Goal: Information Seeking & Learning: Find specific fact

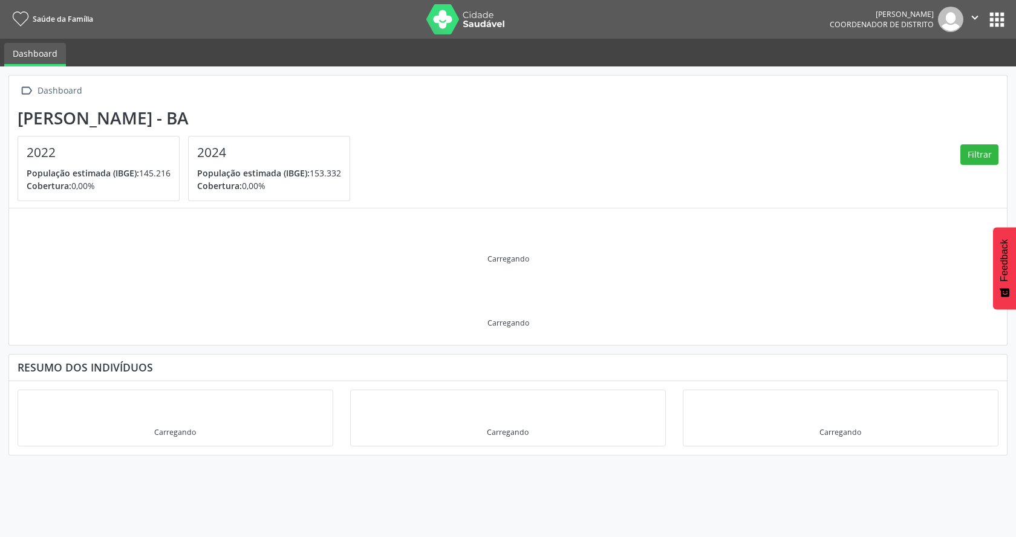
click at [993, 12] on button "apps" at bounding box center [996, 19] width 21 height 21
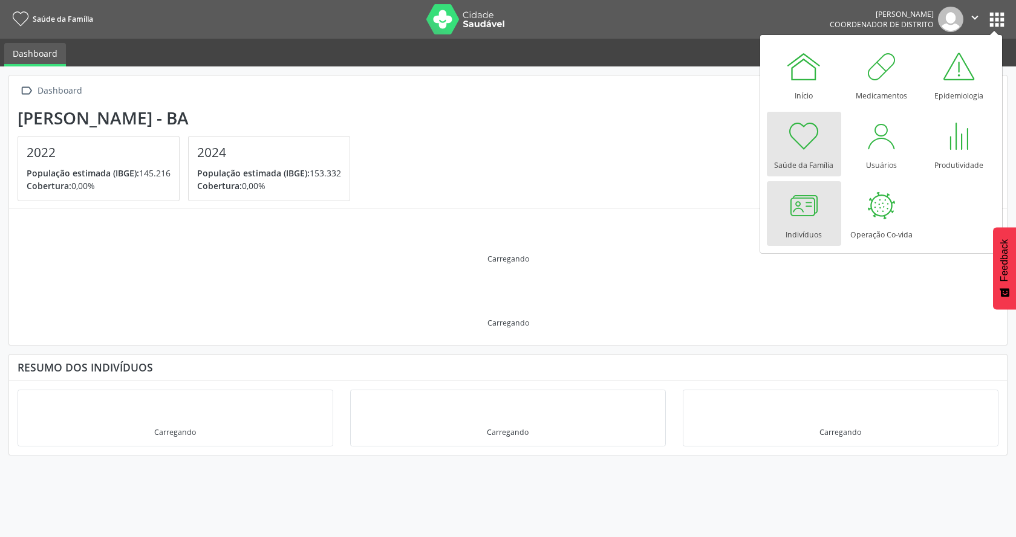
click at [806, 212] on div at bounding box center [803, 205] width 36 height 36
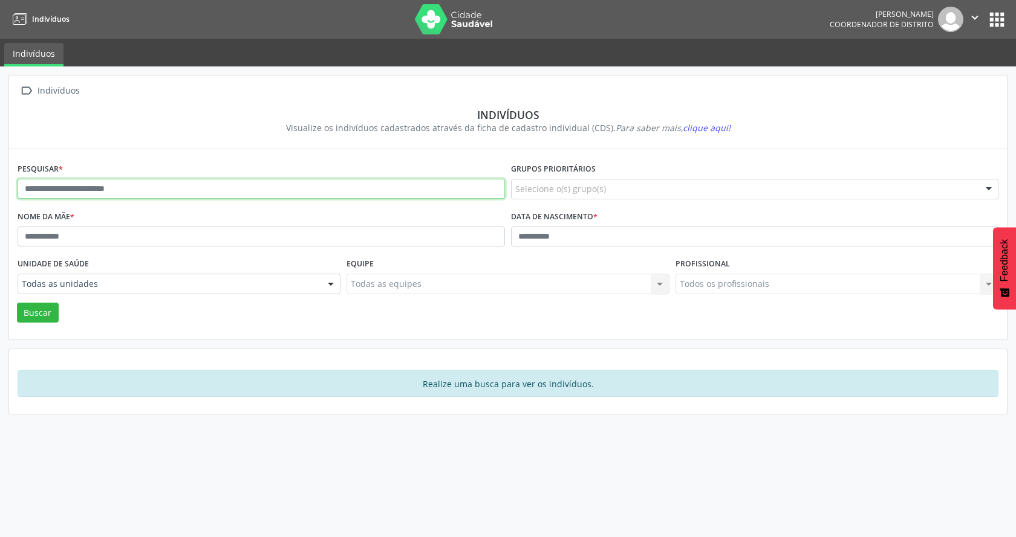
click at [242, 187] on input "text" at bounding box center [261, 189] width 487 height 21
type input "**********"
click at [40, 309] on button "Buscar" at bounding box center [38, 313] width 42 height 21
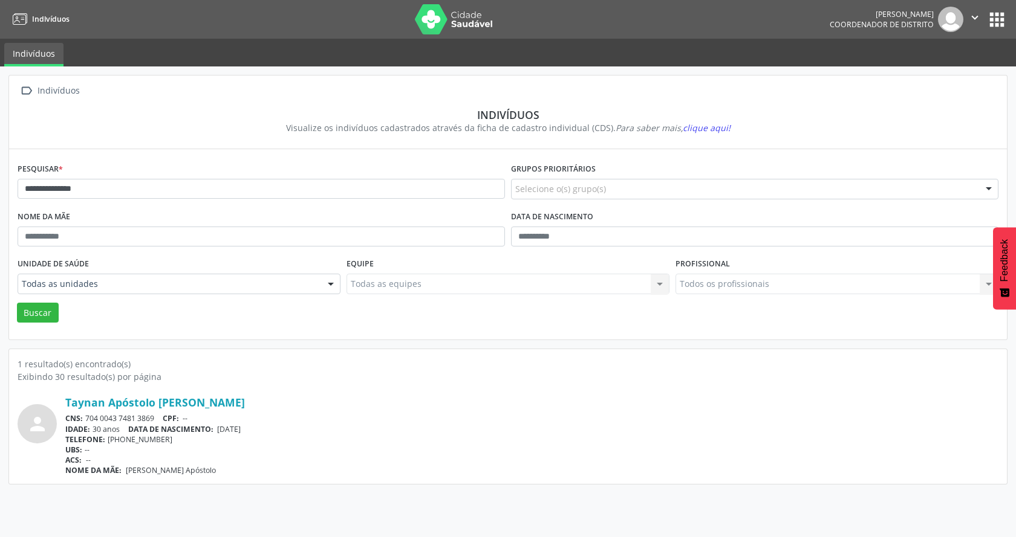
click at [1002, 19] on button "apps" at bounding box center [996, 19] width 21 height 21
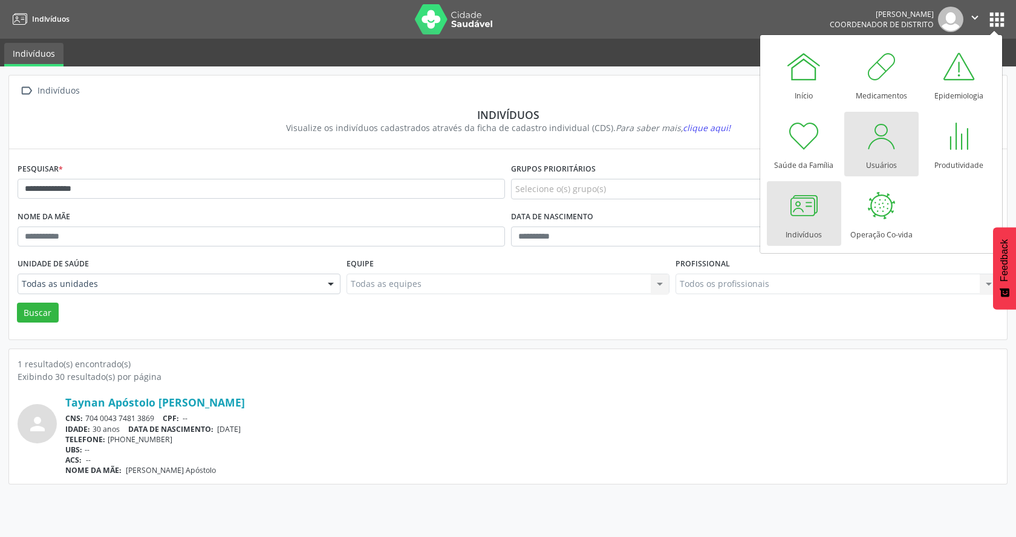
click at [896, 153] on div at bounding box center [881, 136] width 36 height 36
click at [863, 151] on div at bounding box center [881, 136] width 36 height 36
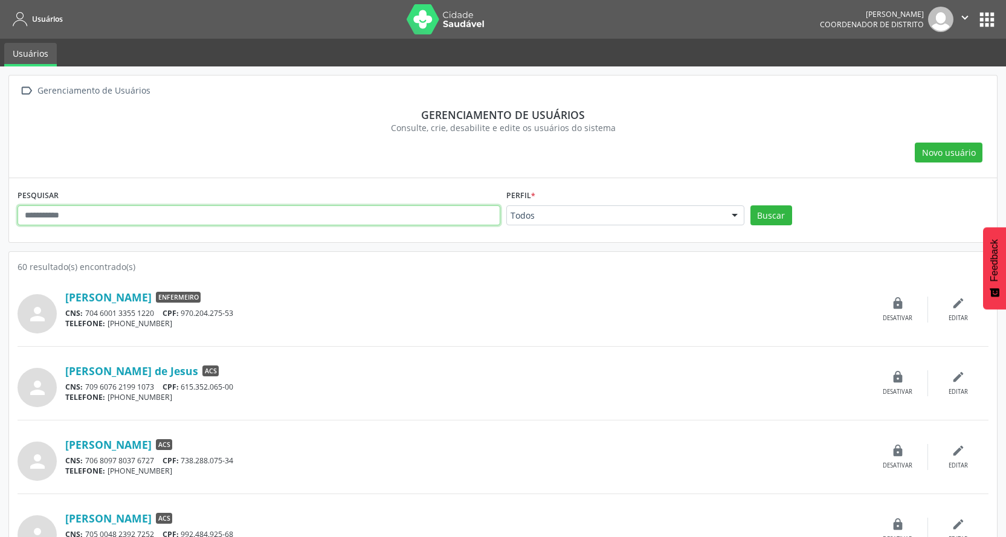
click at [309, 211] on input "text" at bounding box center [259, 216] width 483 height 21
type input "********"
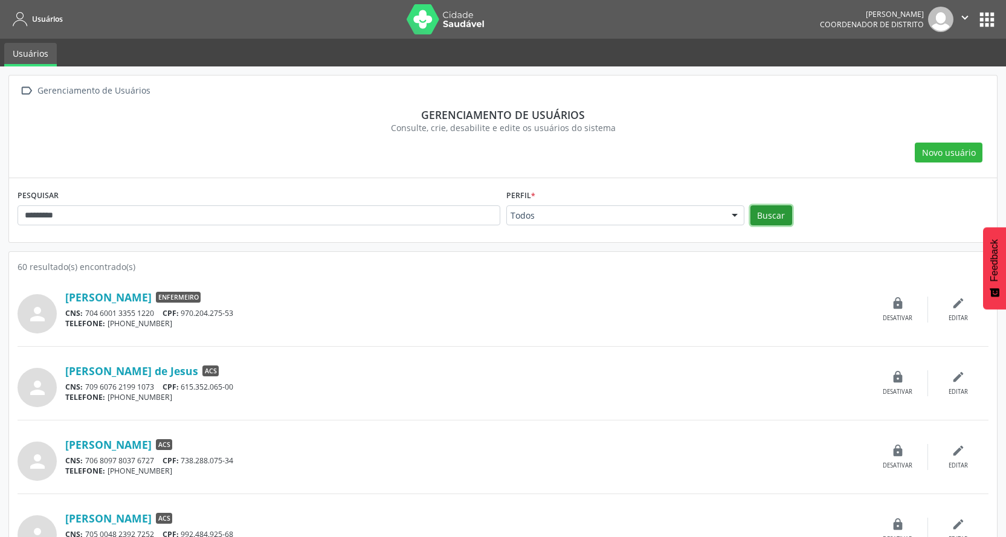
click at [766, 207] on button "Buscar" at bounding box center [772, 216] width 42 height 21
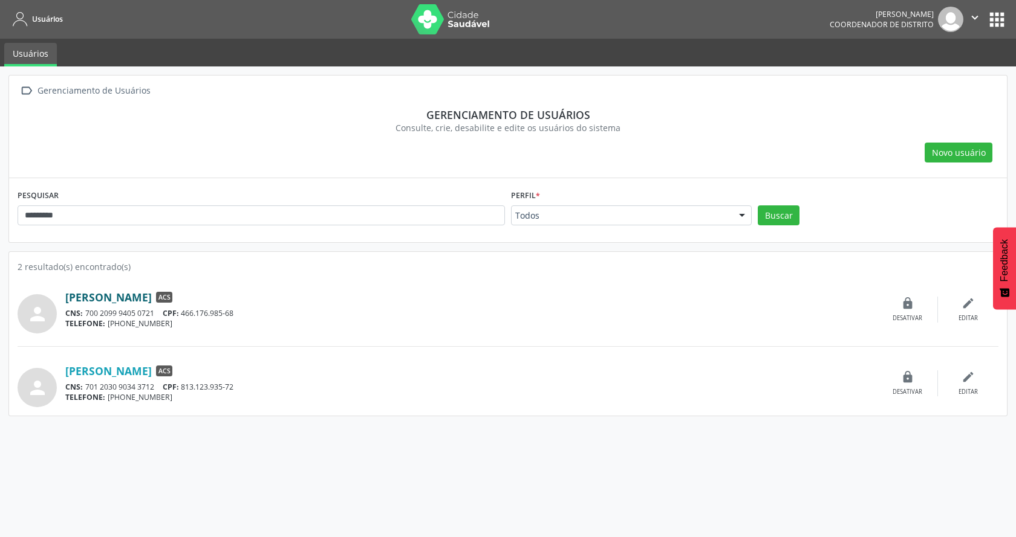
click at [152, 298] on link "[PERSON_NAME]" at bounding box center [108, 297] width 86 height 13
click at [152, 374] on link "[PERSON_NAME]" at bounding box center [108, 371] width 86 height 13
